Goal: Check status: Check status

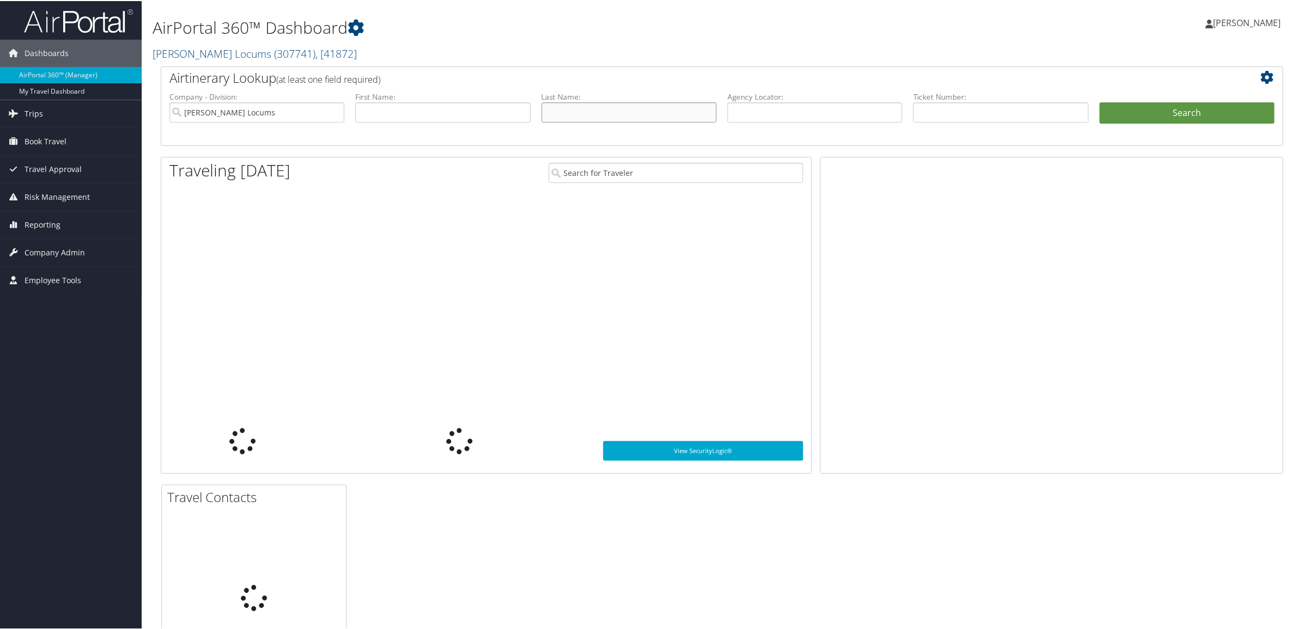
click at [617, 107] on input "text" at bounding box center [629, 111] width 175 height 20
type input "pinsky"
click at [1100, 101] on button "Search" at bounding box center [1187, 112] width 175 height 22
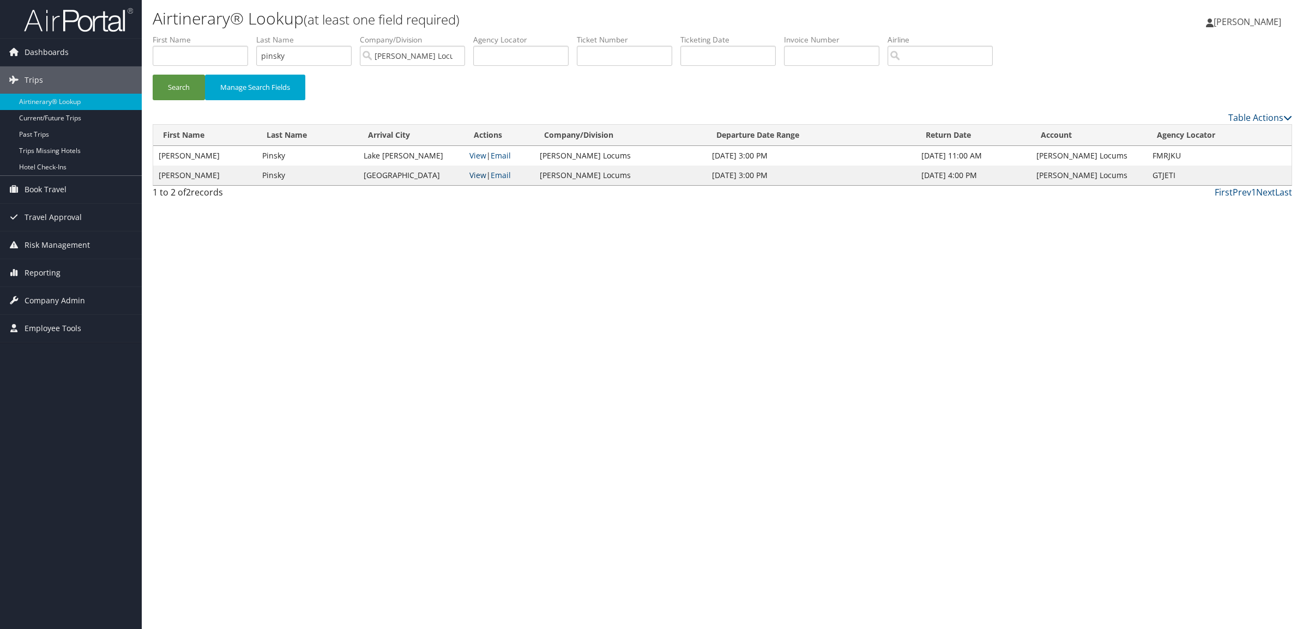
click at [486, 173] on link "View" at bounding box center [477, 175] width 17 height 10
click at [486, 153] on link "View" at bounding box center [477, 155] width 17 height 10
click at [486, 152] on link "View" at bounding box center [477, 155] width 17 height 10
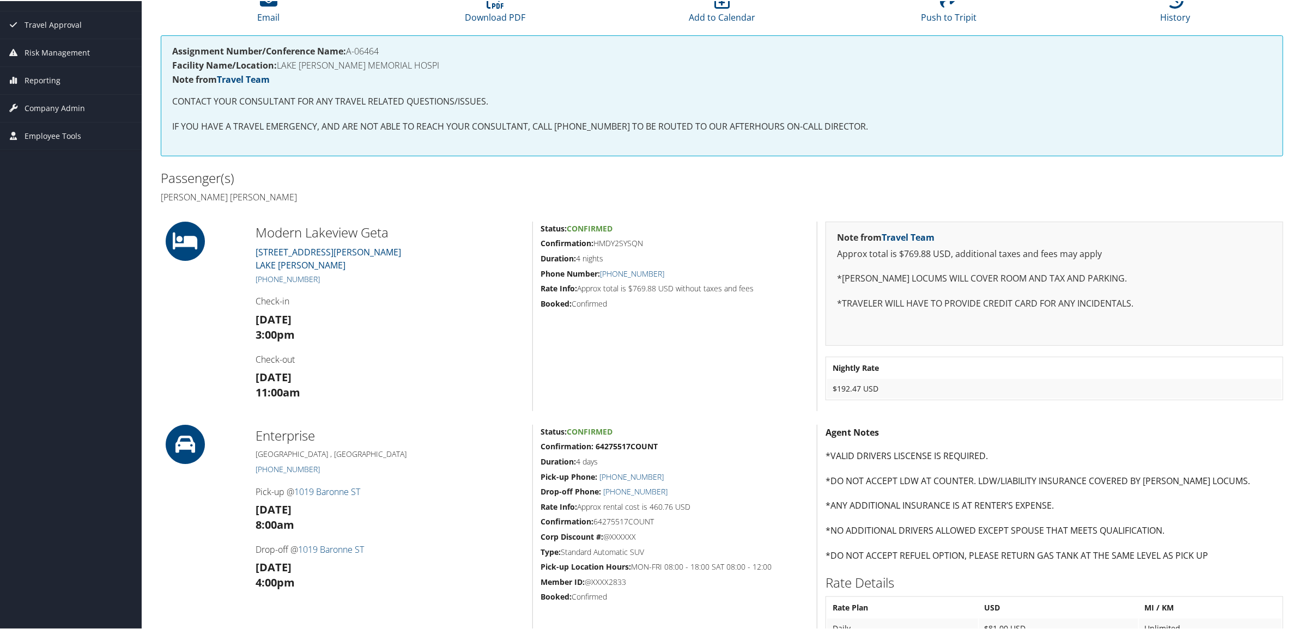
scroll to position [136, 0]
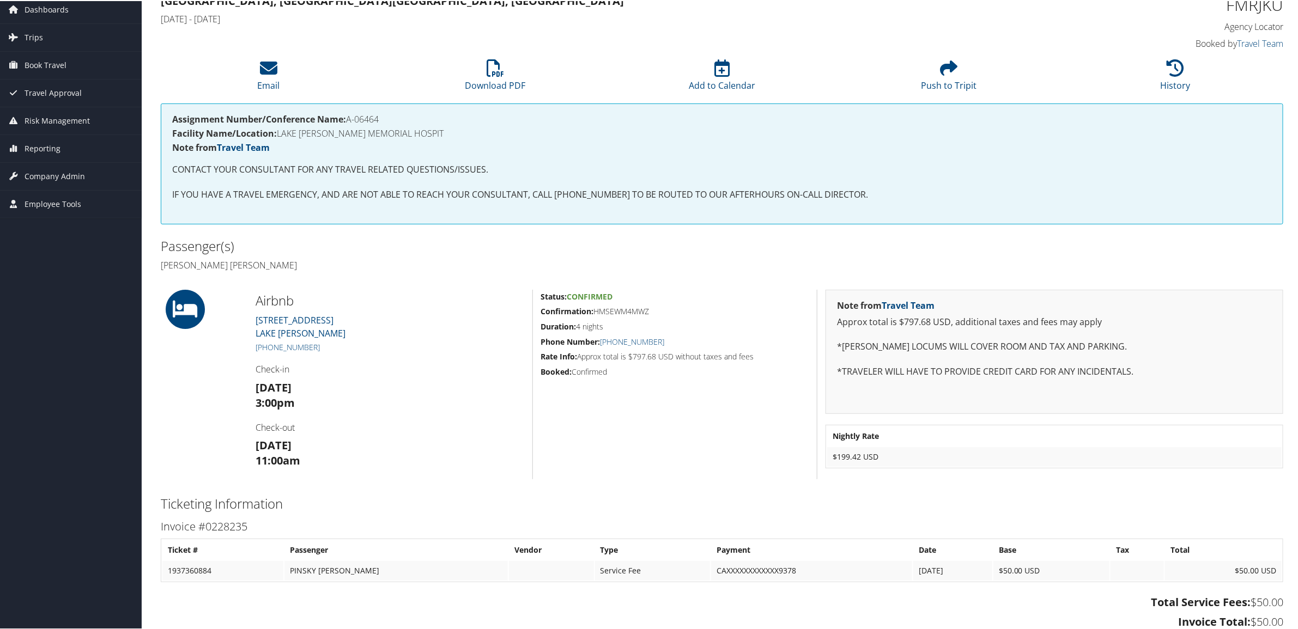
scroll to position [68, 0]
